Goal: Communication & Community: Answer question/provide support

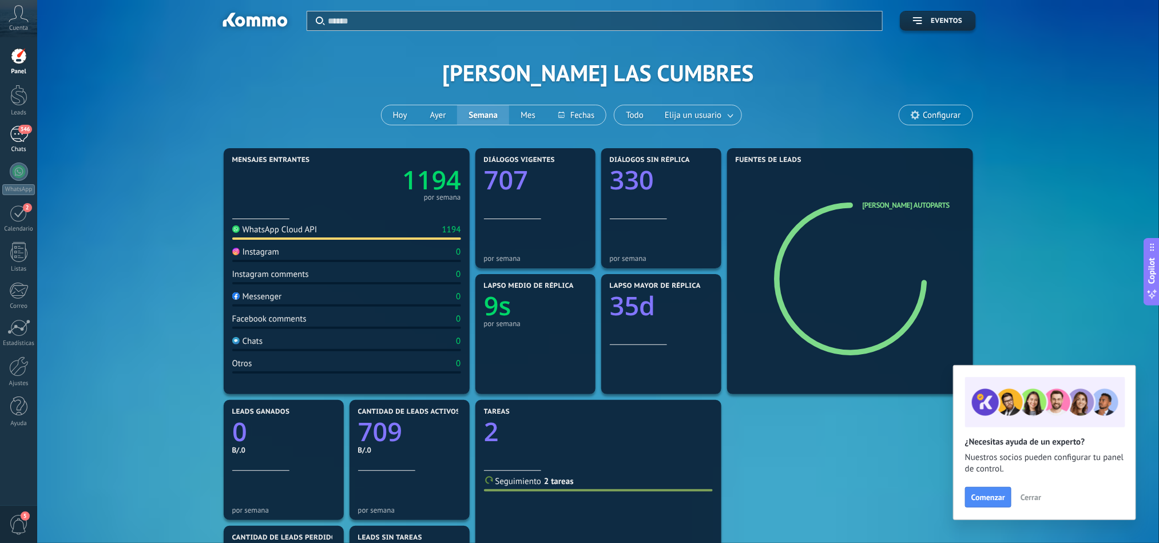
click at [14, 136] on div "346" at bounding box center [19, 134] width 18 height 17
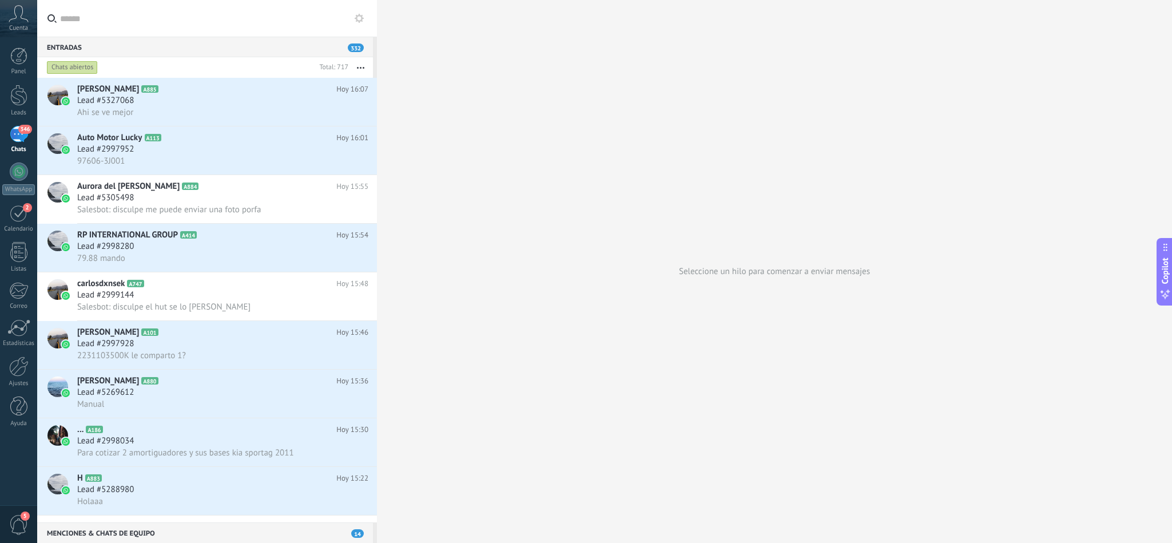
click at [98, 21] on input "text" at bounding box center [214, 18] width 308 height 37
type input "*"
click at [139, 338] on span "[PERSON_NAME]" at bounding box center [108, 332] width 62 height 11
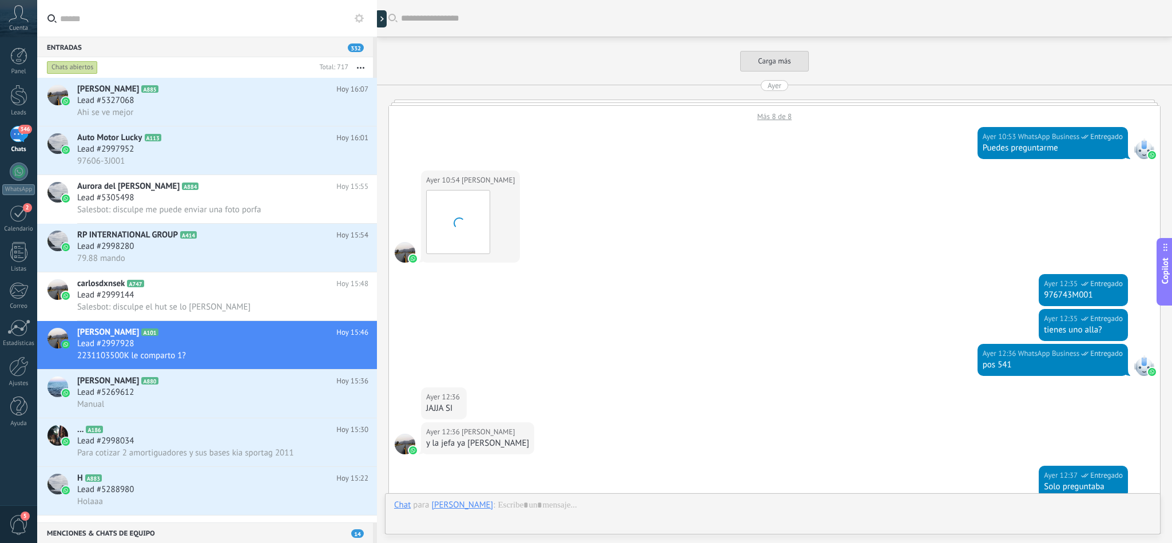
scroll to position [875, 0]
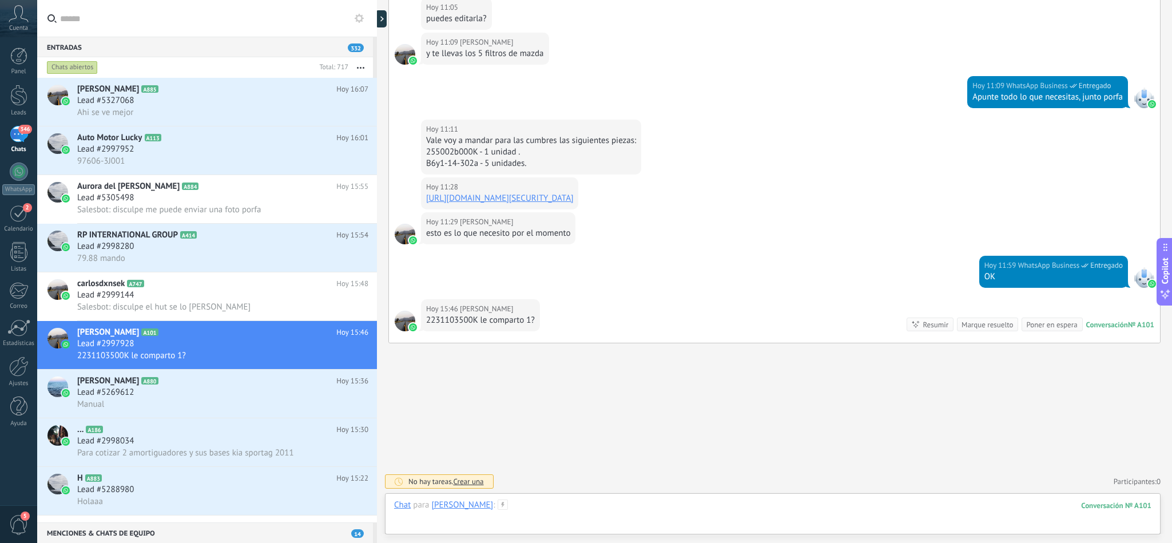
click at [541, 502] on div at bounding box center [772, 516] width 757 height 34
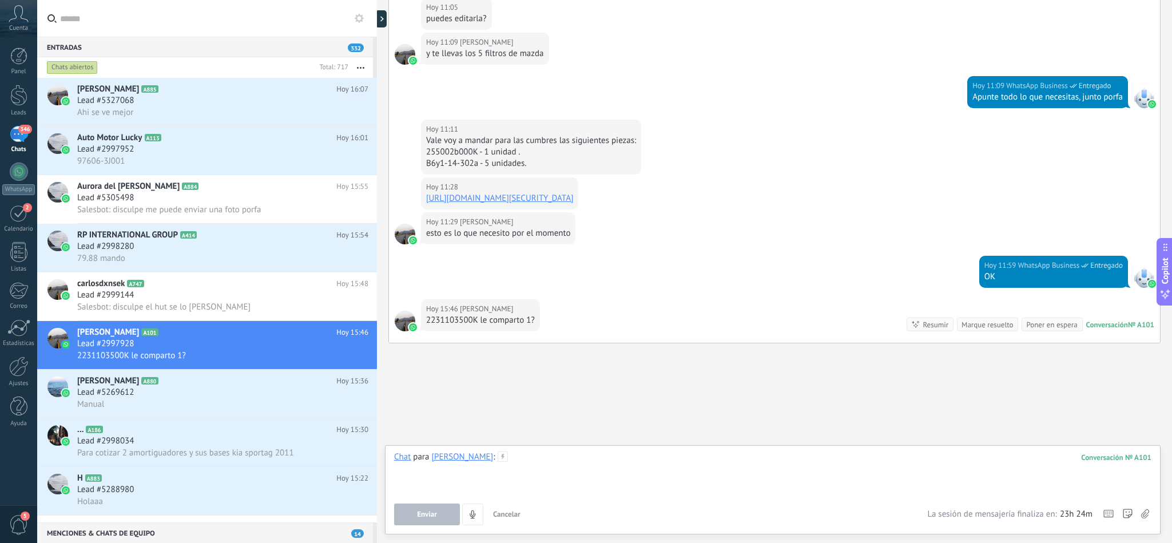
paste div
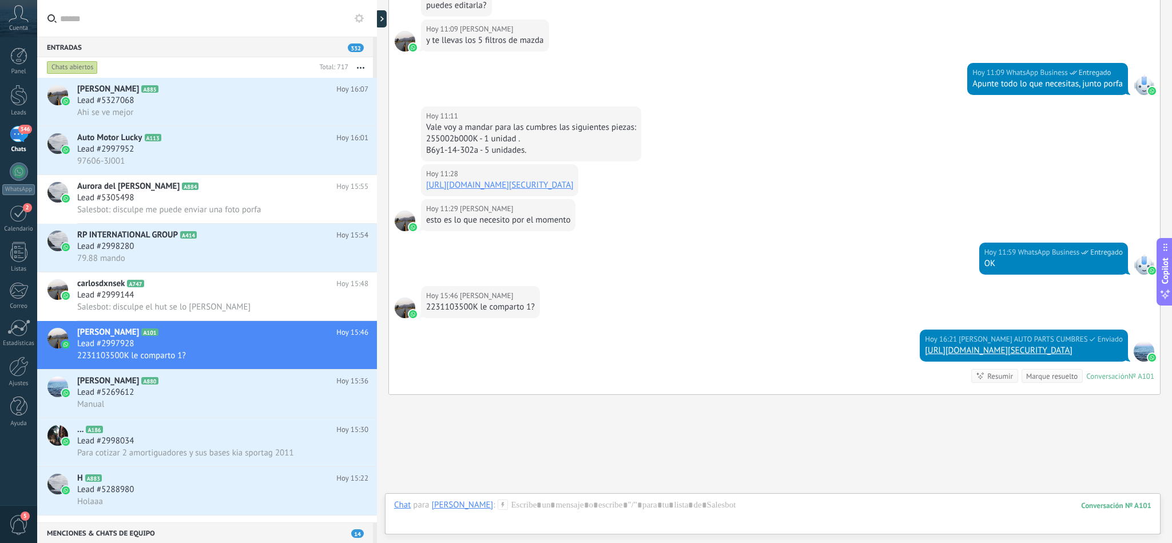
scroll to position [951, 0]
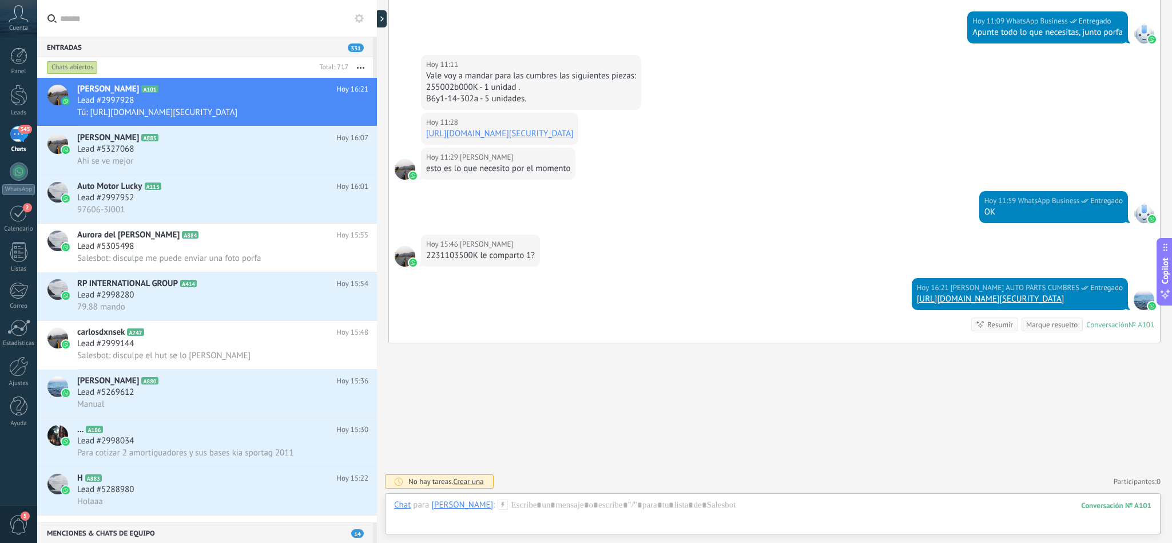
click at [541, 473] on div "No hay tareas. Crear una Participantes: 0 Agregar usuario Bots: 0" at bounding box center [774, 481] width 772 height 19
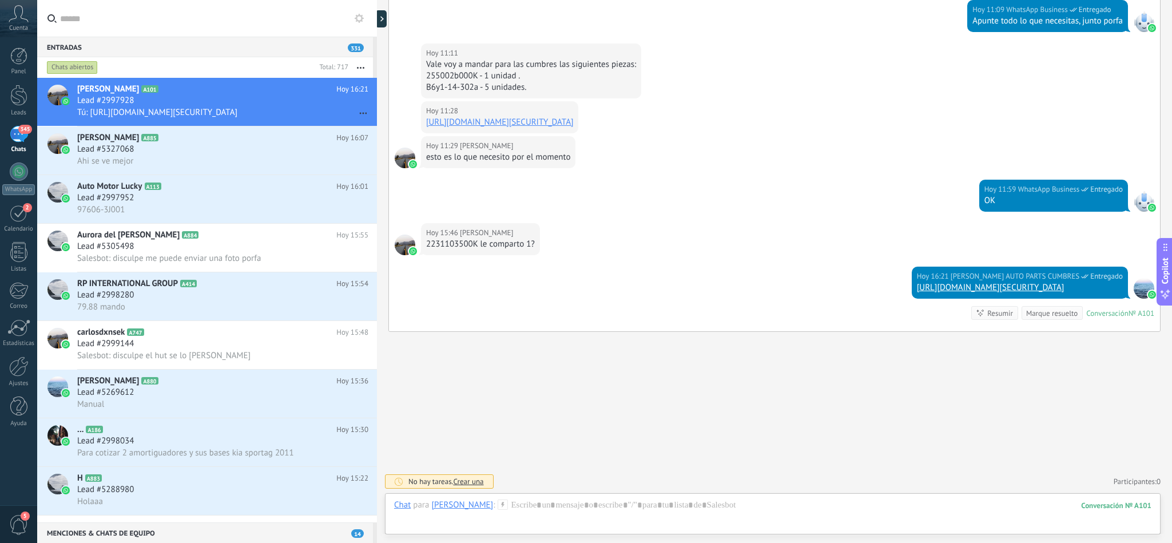
drag, startPoint x: 872, startPoint y: 301, endPoint x: 597, endPoint y: 282, distance: 275.3
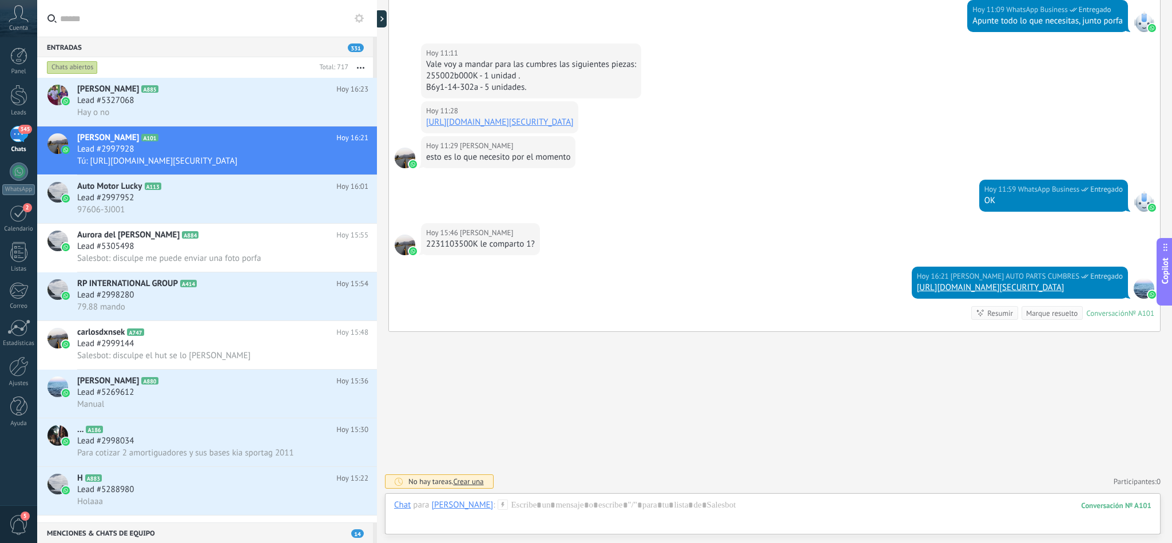
click at [917, 283] on link "[URL][DOMAIN_NAME][SECURITY_DATA]" at bounding box center [990, 287] width 147 height 11
